Goal: Transaction & Acquisition: Purchase product/service

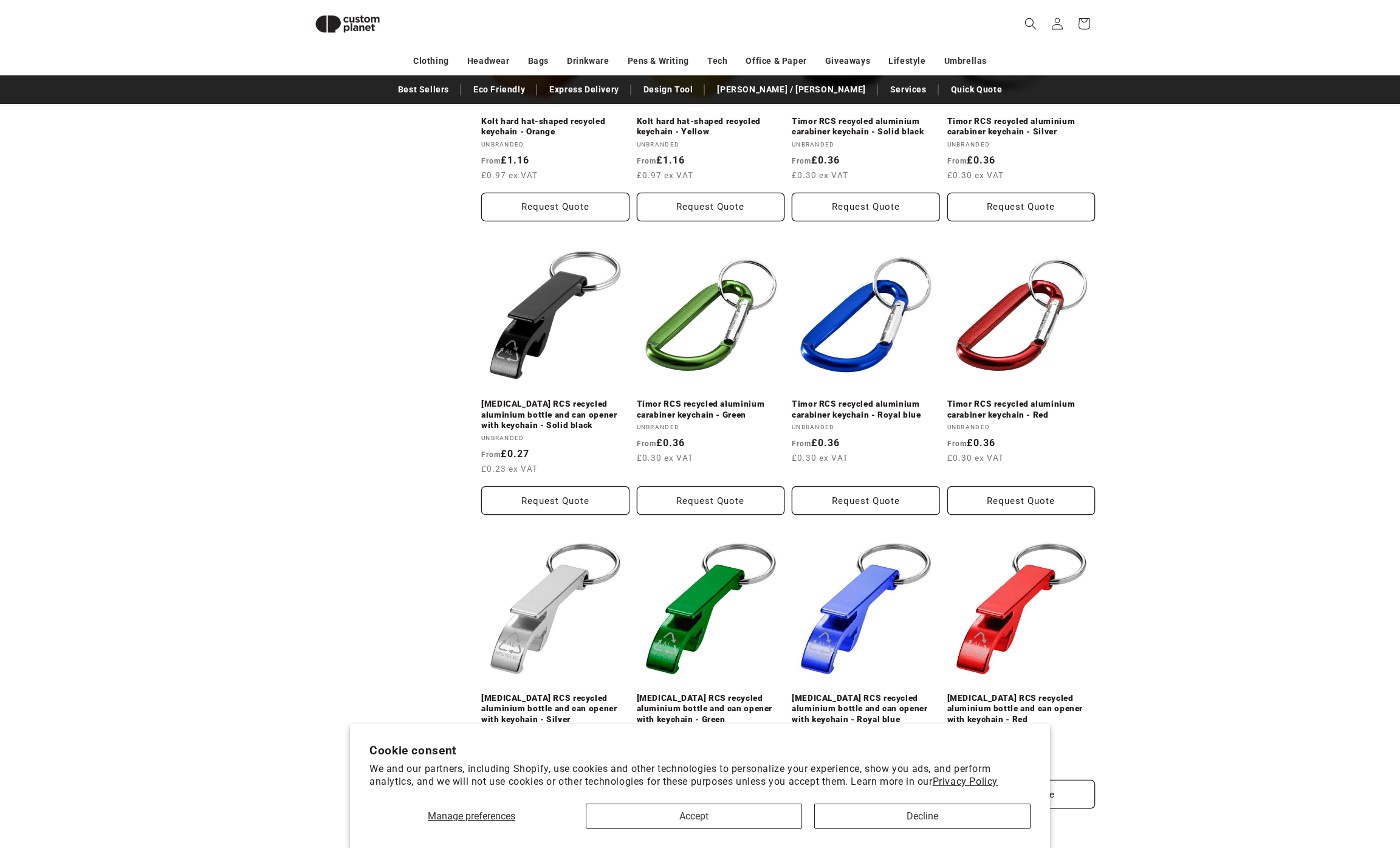
scroll to position [1346, 0]
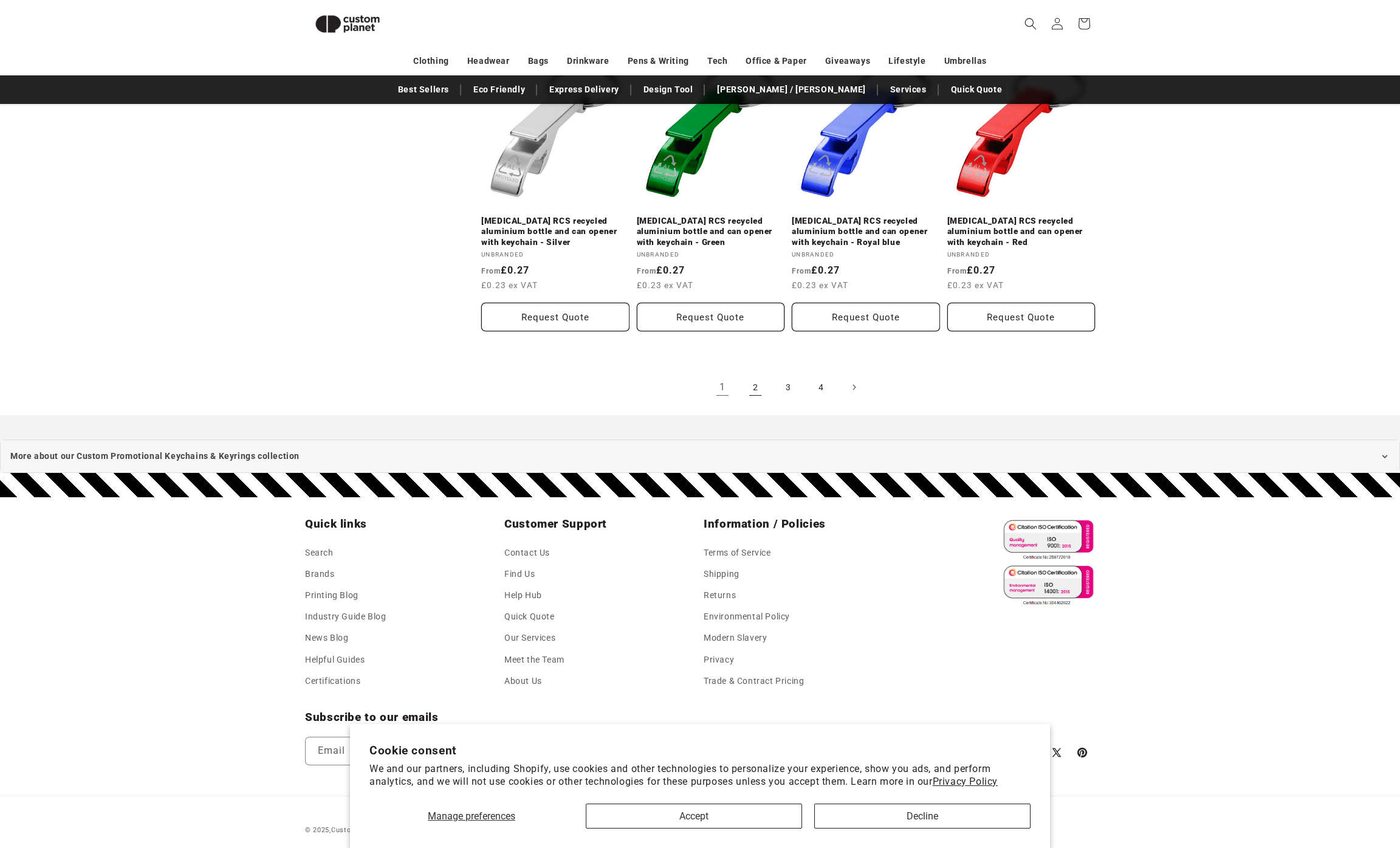
click at [752, 380] on link "2" at bounding box center [756, 387] width 27 height 27
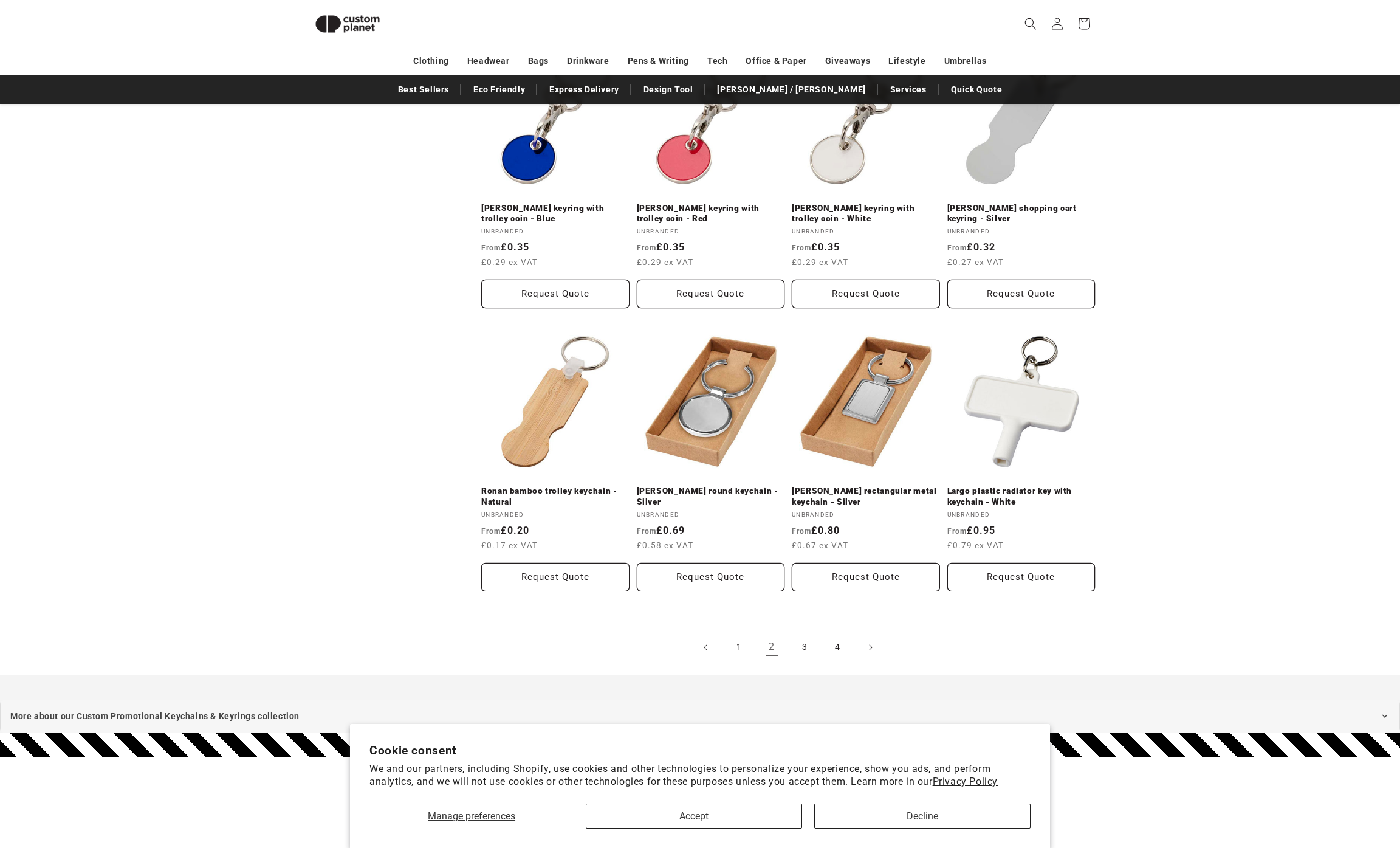
scroll to position [1127, 0]
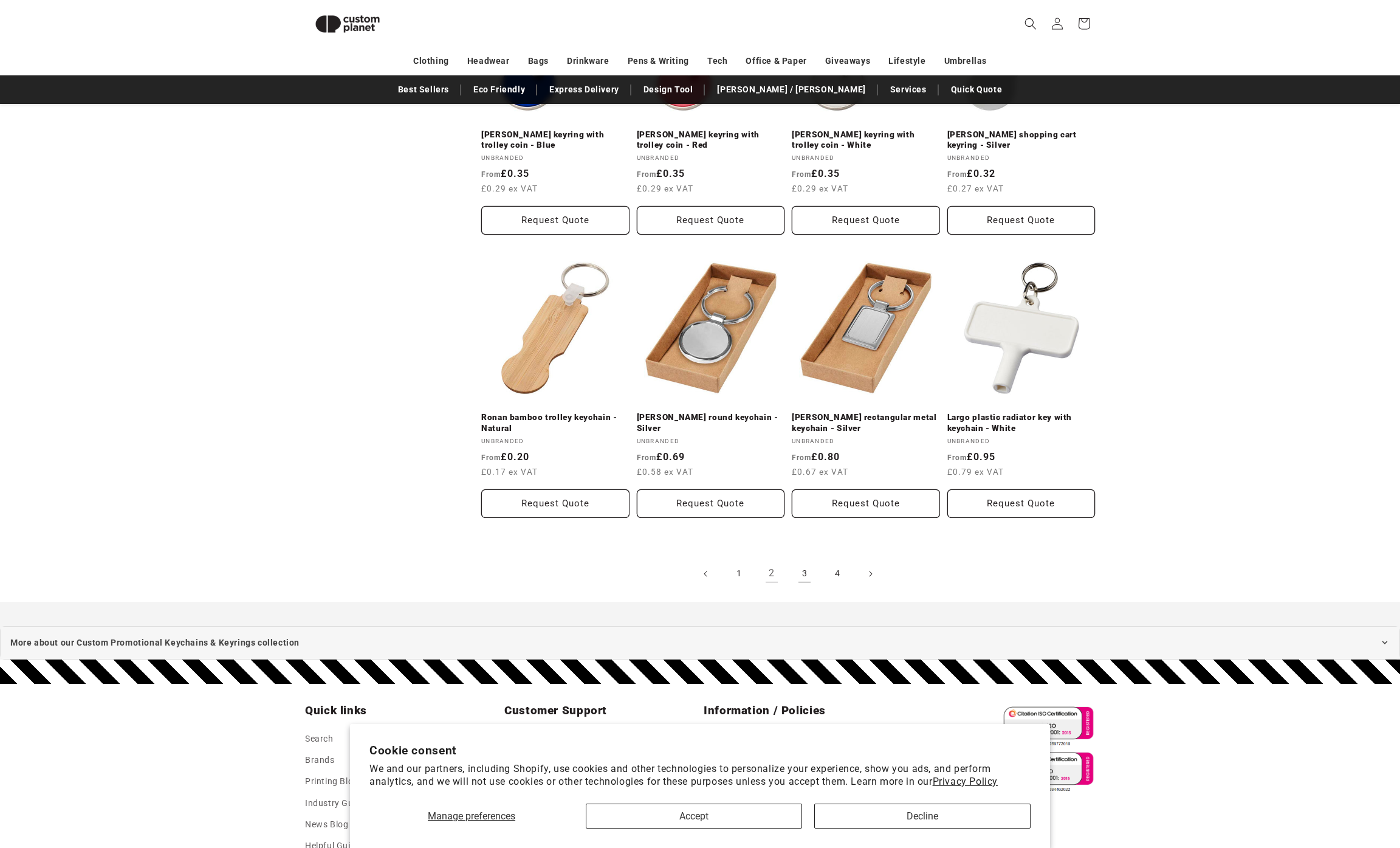
click at [802, 575] on link "3" at bounding box center [804, 574] width 27 height 27
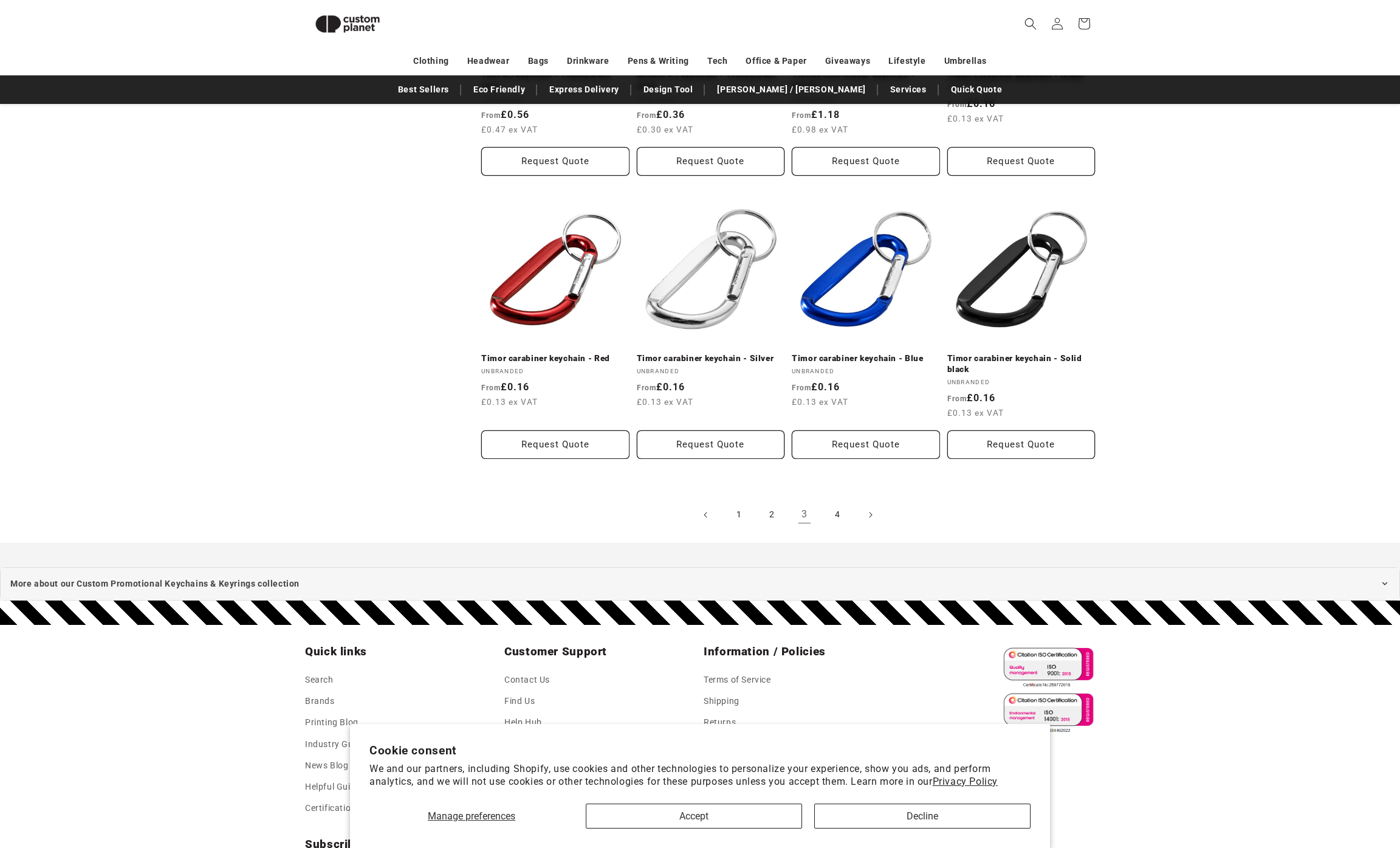
scroll to position [1234, 0]
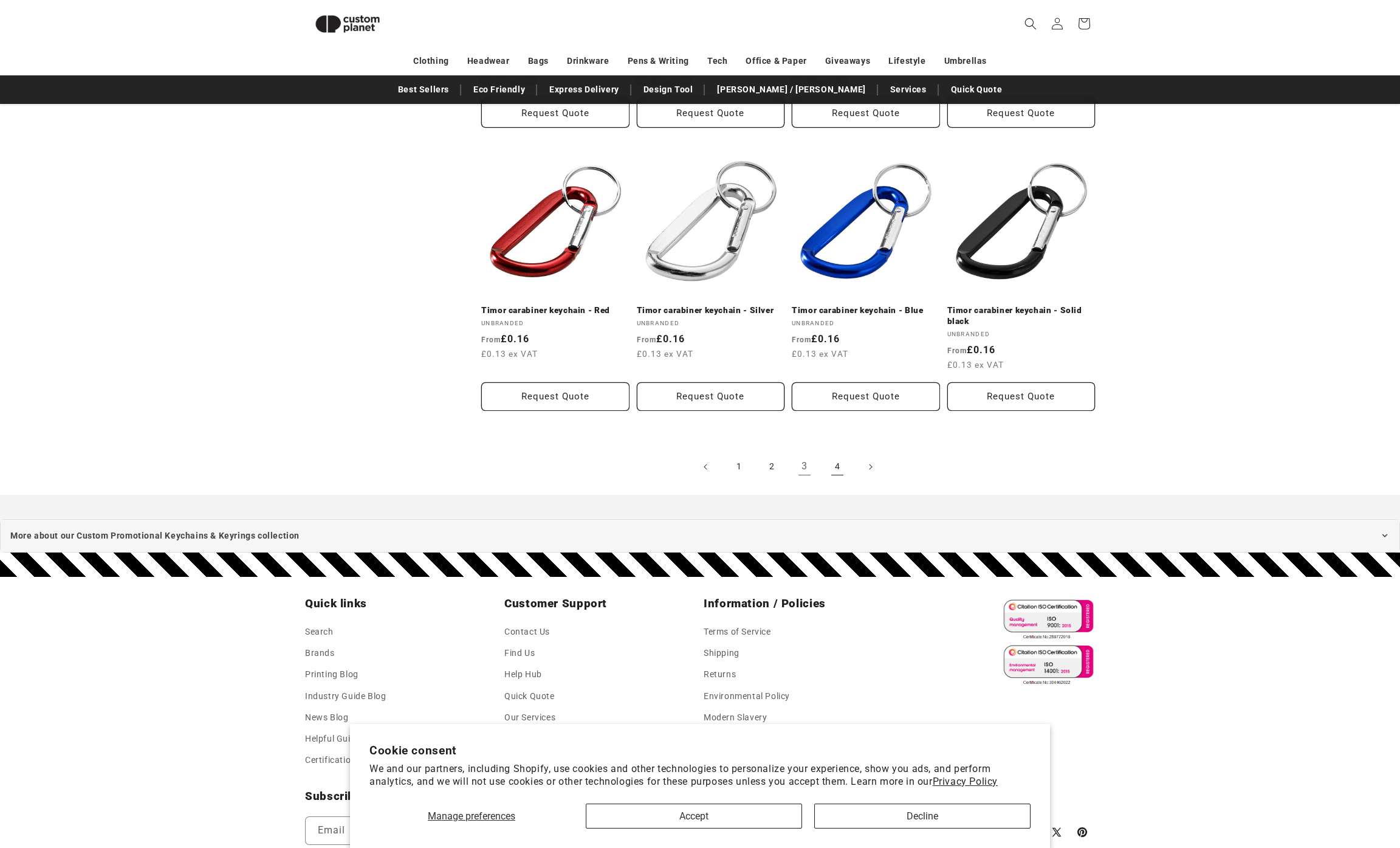
click at [842, 463] on link "4" at bounding box center [837, 467] width 27 height 27
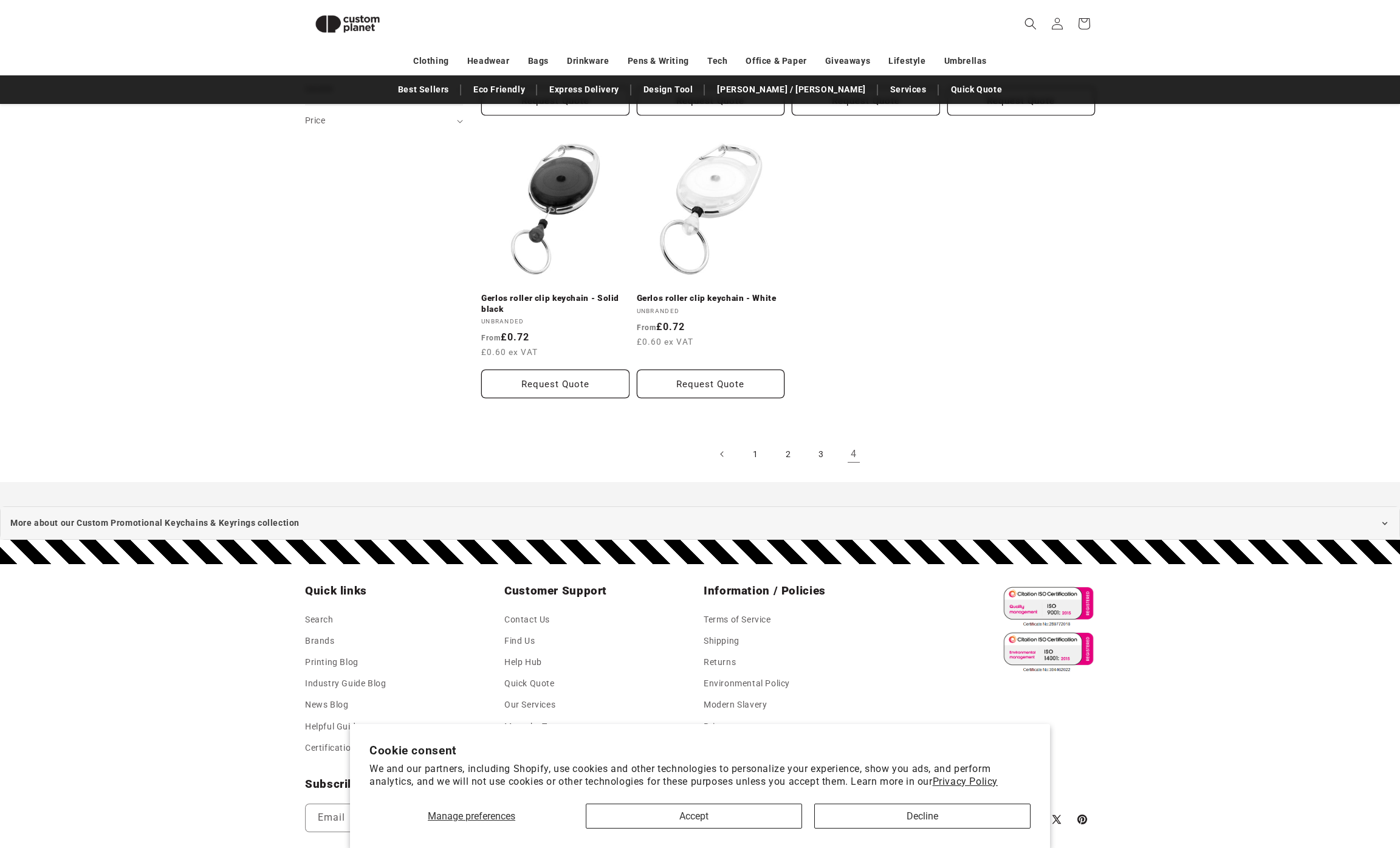
scroll to position [386, 0]
